Goal: Task Accomplishment & Management: Manage account settings

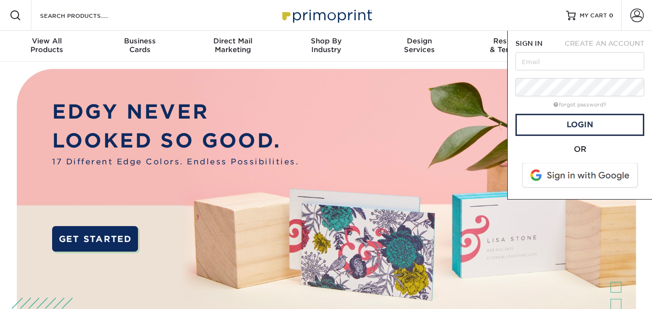
click at [607, 41] on span "CREATE AN ACCOUNT" at bounding box center [604, 44] width 80 height 8
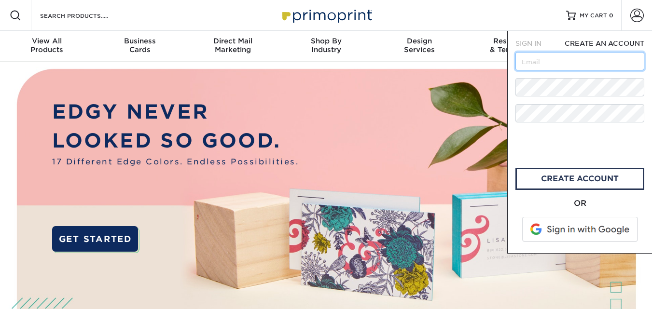
type input "[EMAIL_ADDRESS][DOMAIN_NAME]"
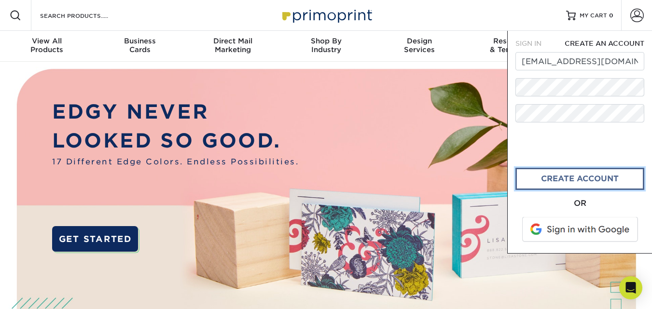
click at [546, 181] on link "create account" at bounding box center [579, 179] width 129 height 22
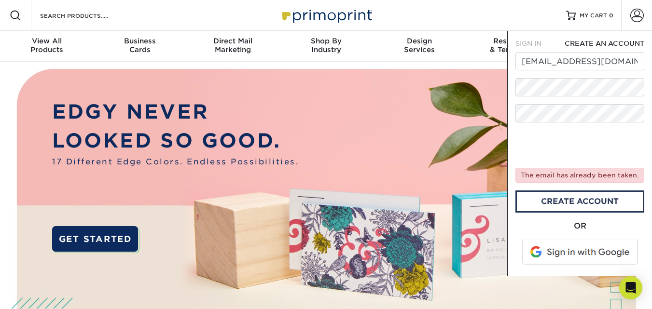
click at [532, 44] on span "SIGN IN" at bounding box center [528, 44] width 26 height 8
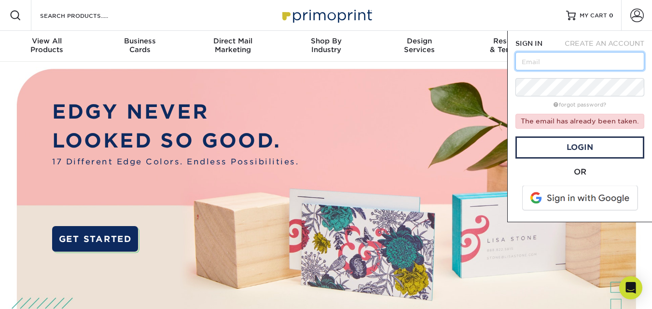
click at [539, 54] on input "text" at bounding box center [579, 61] width 129 height 18
paste input "[EMAIL_ADDRESS][DOMAIN_NAME]"
type input "[EMAIL_ADDRESS][DOMAIN_NAME]"
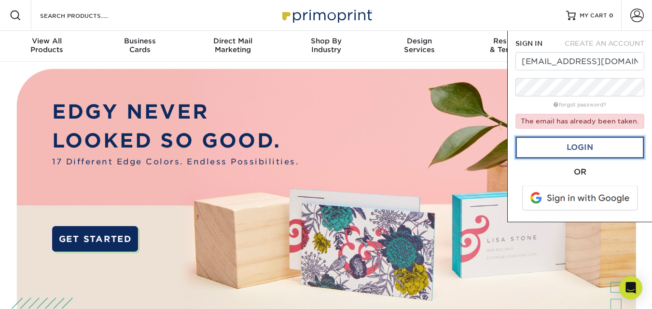
click at [573, 143] on link "Login" at bounding box center [579, 147] width 129 height 22
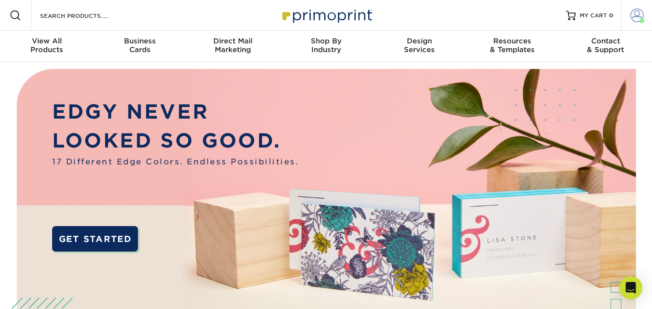
click at [641, 17] on span at bounding box center [637, 16] width 14 height 14
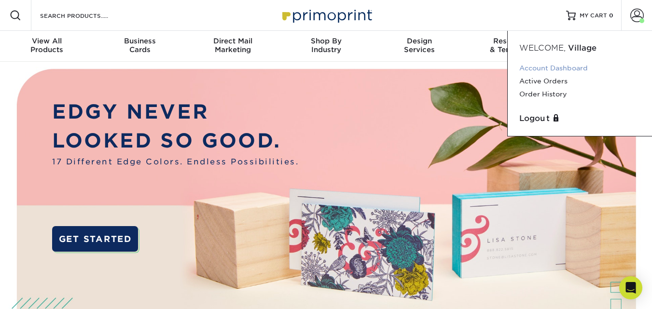
click at [555, 70] on link "Account Dashboard" at bounding box center [579, 68] width 121 height 13
